Goal: Find specific page/section: Find specific page/section

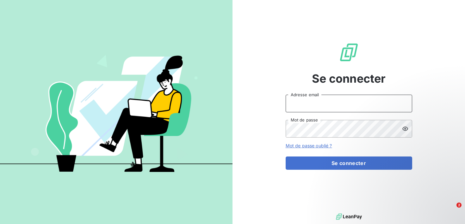
click at [327, 109] on input "Adresse email" at bounding box center [348, 104] width 126 height 18
type input "[PERSON_NAME][EMAIL_ADDRESS][DOMAIN_NAME]"
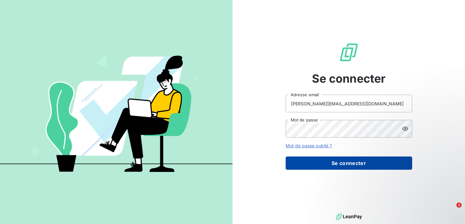
click at [327, 162] on button "Se connecter" at bounding box center [348, 163] width 126 height 13
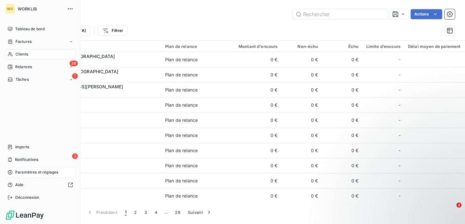
click at [31, 174] on span "Paramètres et réglages" at bounding box center [36, 173] width 43 height 6
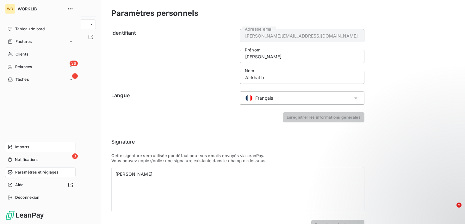
click at [8, 146] on icon at bounding box center [10, 147] width 5 height 5
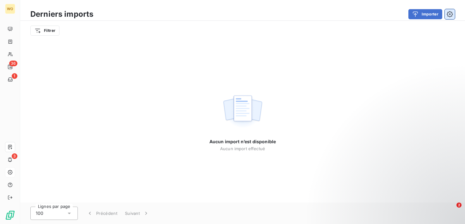
click at [451, 17] on button "button" at bounding box center [449, 14] width 10 height 10
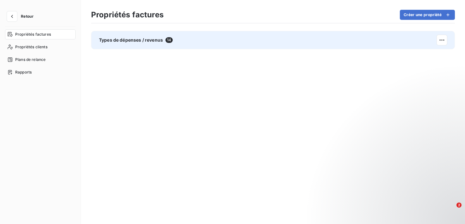
click at [186, 35] on div "Types de dépenses / revenus 14" at bounding box center [272, 40] width 363 height 18
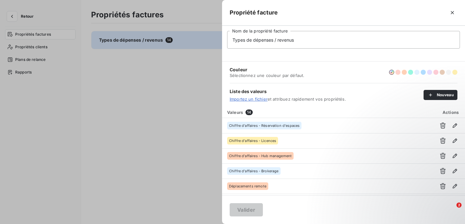
scroll to position [135, 0]
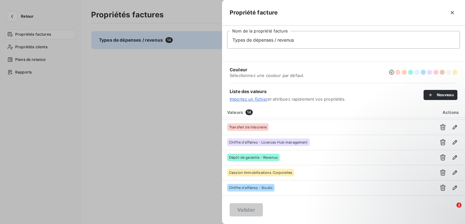
click at [458, 9] on div "Propriété facture" at bounding box center [343, 13] width 243 height 26
click at [454, 10] on icon "button" at bounding box center [452, 12] width 6 height 6
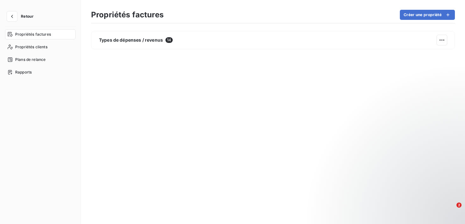
click at [30, 15] on span "Retour" at bounding box center [27, 17] width 13 height 4
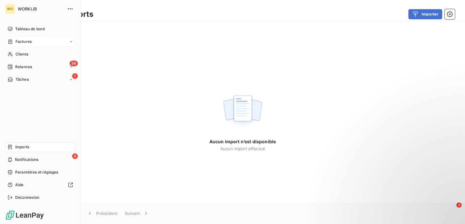
click at [60, 38] on div "Factures" at bounding box center [40, 42] width 70 height 10
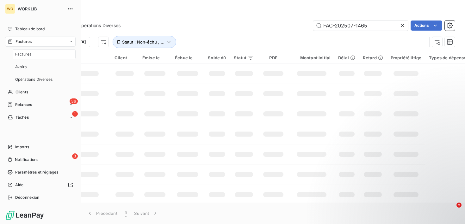
click at [53, 57] on div "Factures" at bounding box center [44, 54] width 63 height 10
